Goal: Task Accomplishment & Management: Manage account settings

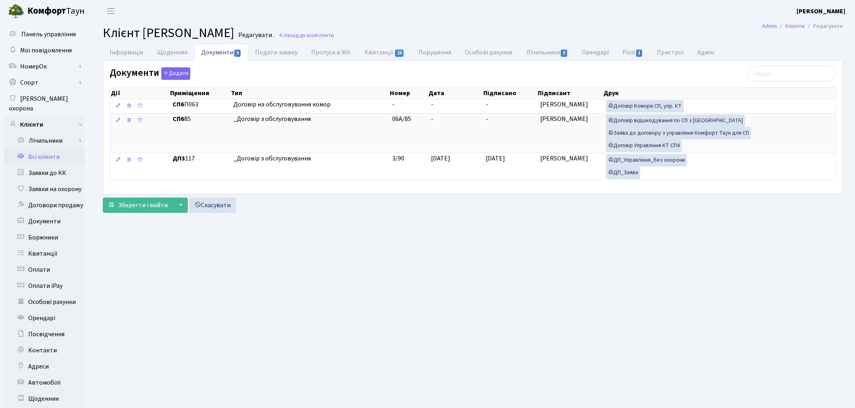
click at [31, 149] on link "Всі клієнти" at bounding box center [44, 157] width 81 height 16
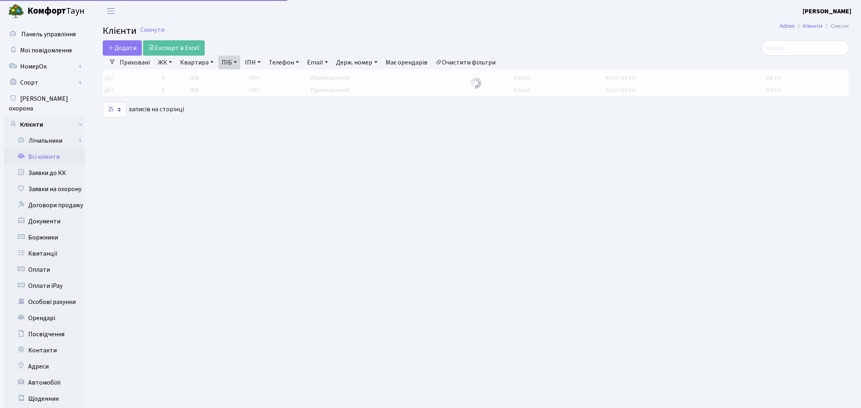
select select "25"
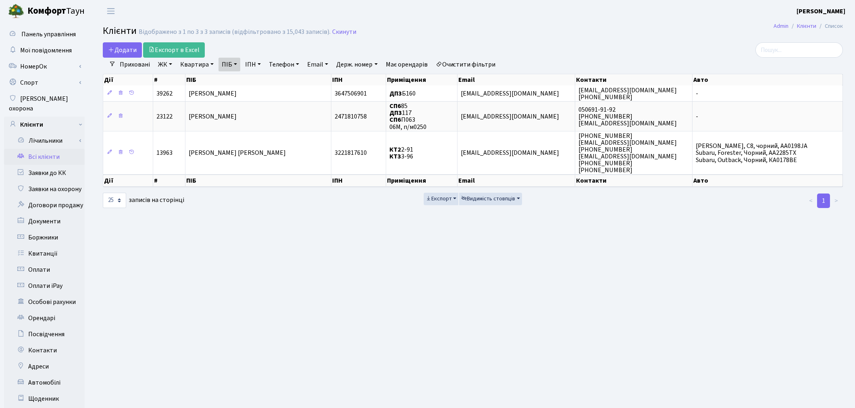
click at [469, 64] on link "Очистити фільтри" at bounding box center [466, 65] width 67 height 14
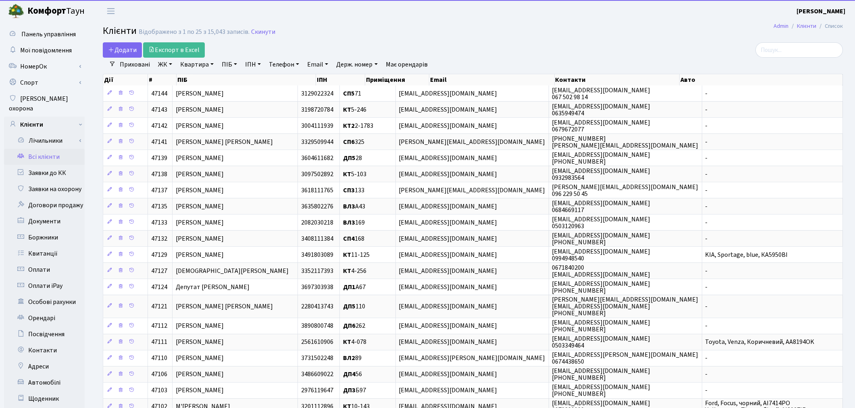
click at [229, 67] on link "ПІБ" at bounding box center [229, 65] width 22 height 14
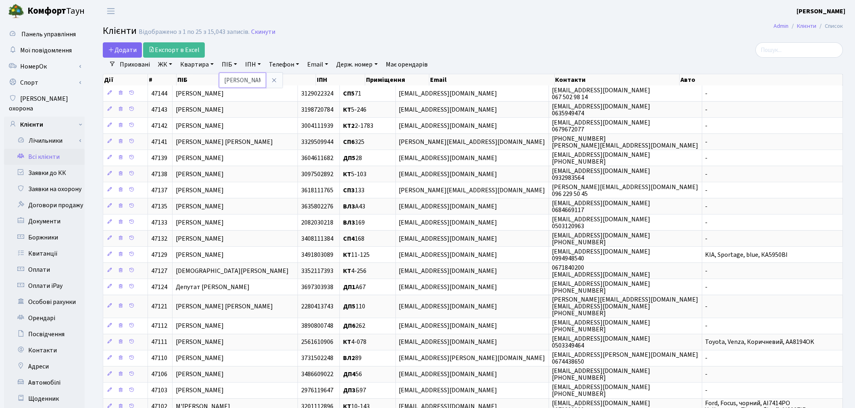
type input "носов"
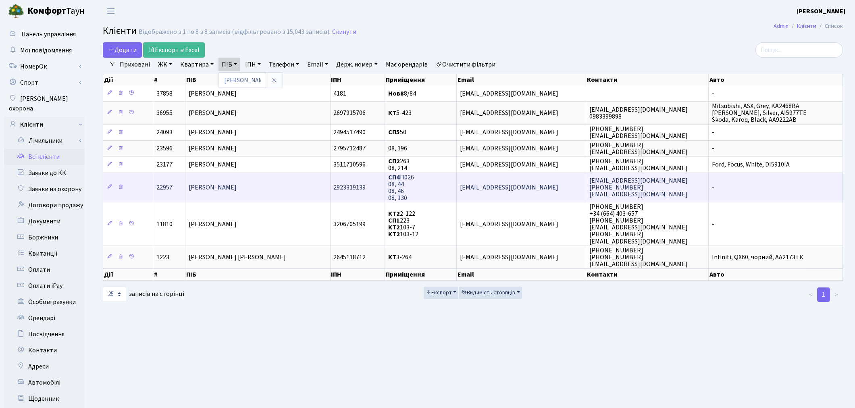
click at [248, 191] on td "Носов Валерій Володимирович" at bounding box center [257, 187] width 145 height 29
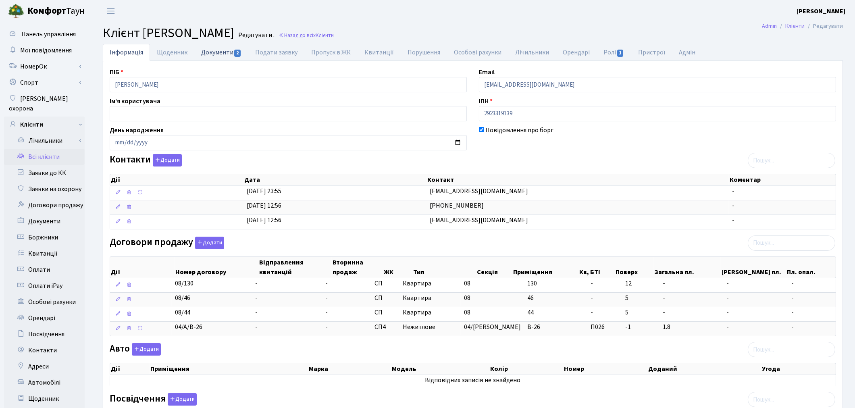
click at [215, 49] on link "Документи 2" at bounding box center [221, 52] width 54 height 17
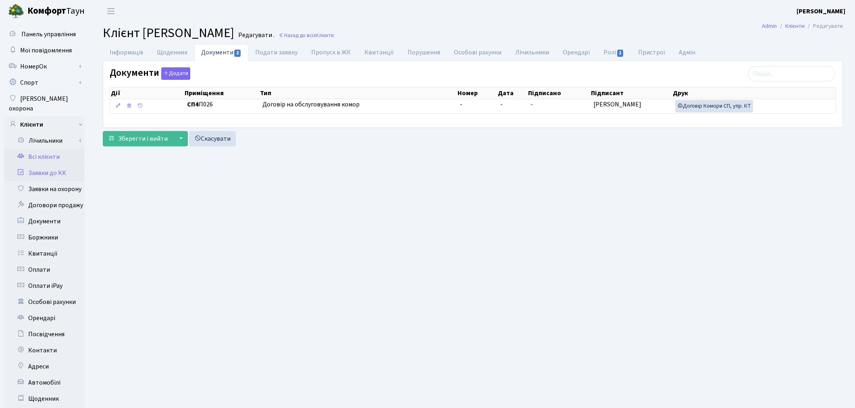
click at [35, 165] on link "Заявки до КК" at bounding box center [44, 173] width 81 height 16
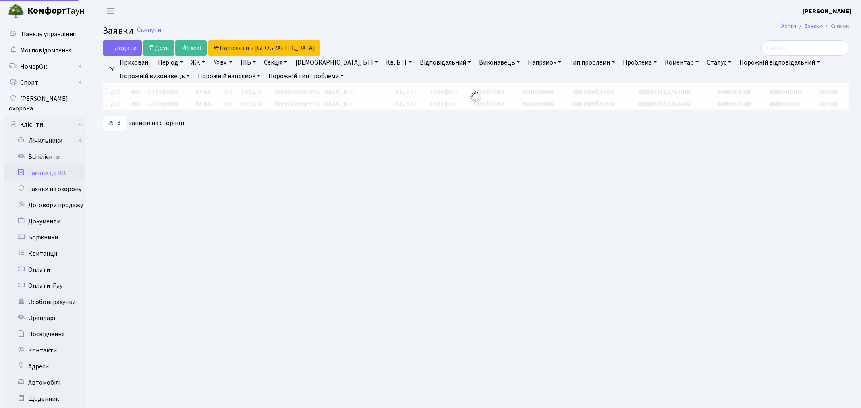
select select "25"
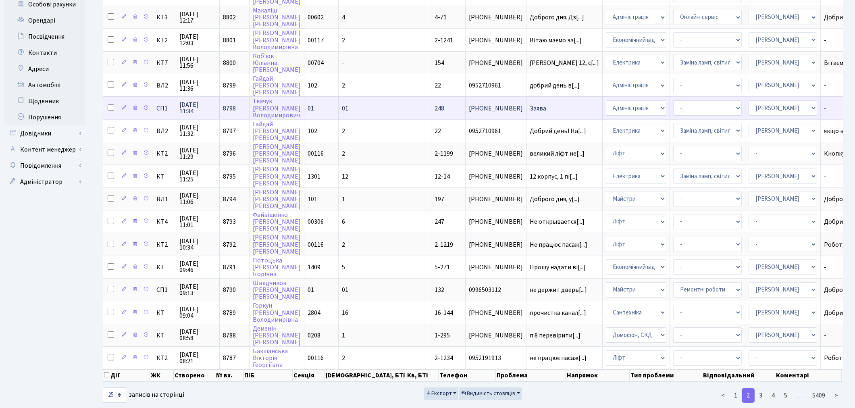
scroll to position [1, 0]
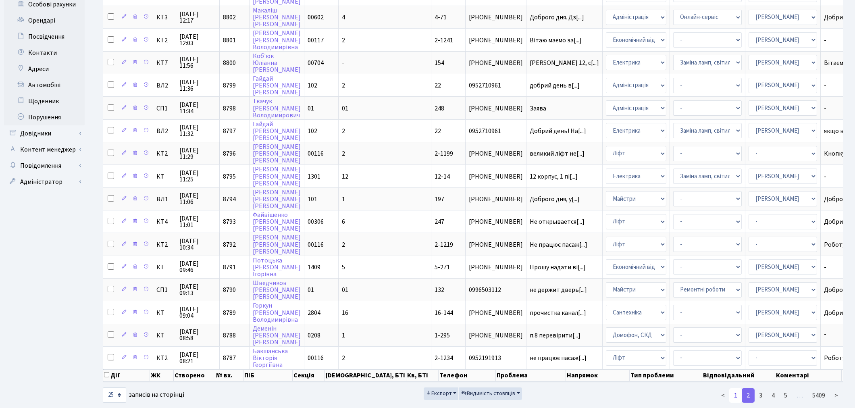
click at [738, 388] on link "1" at bounding box center [735, 395] width 13 height 15
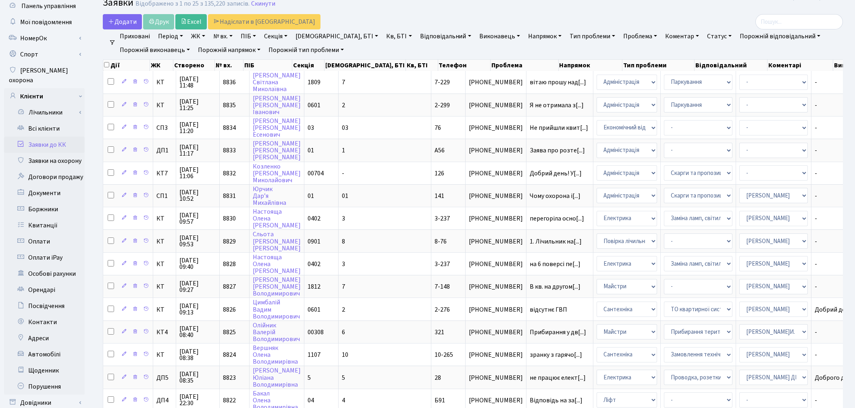
scroll to position [25, 0]
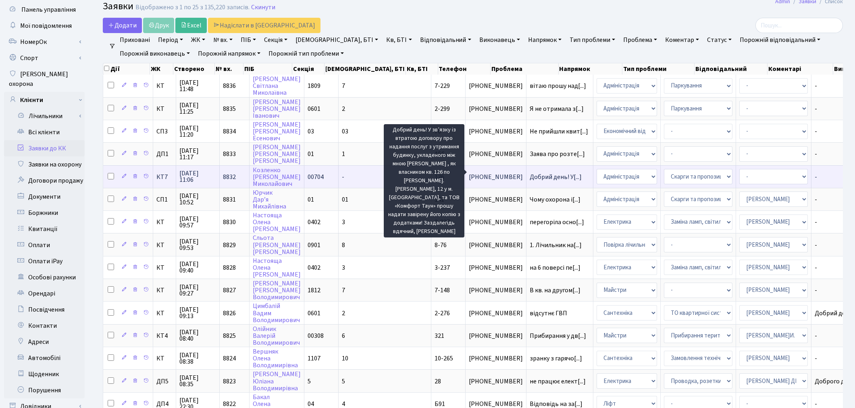
click at [530, 173] on span "Добрий день! У[...]" at bounding box center [556, 177] width 52 height 9
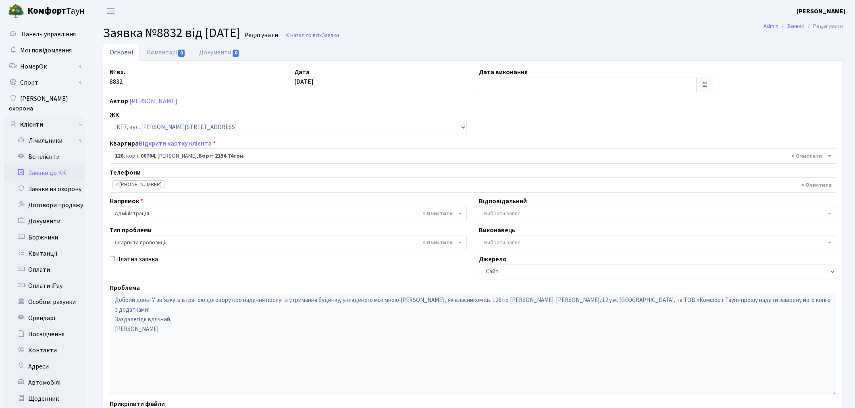
select select "18529"
select select "55"
click at [153, 146] on link "Відкрити картку клієнта" at bounding box center [175, 143] width 73 height 9
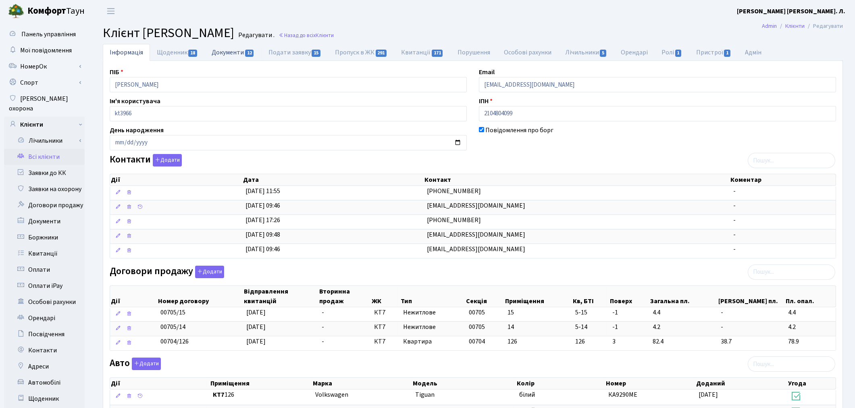
click at [223, 50] on link "Документи 12" at bounding box center [233, 52] width 56 height 17
select select "25"
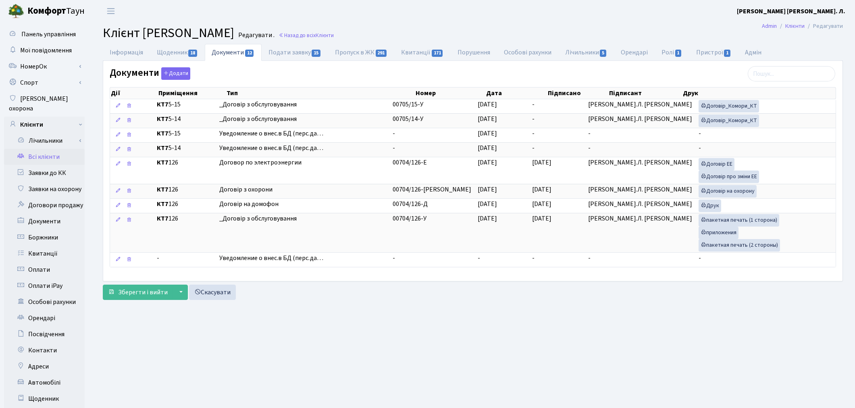
click at [596, 300] on div "Зберегти і вийти ▼ Зберегти та продовжити редагування Зберегти та створити Скас…" at bounding box center [473, 292] width 740 height 15
